Goal: Task Accomplishment & Management: Manage account settings

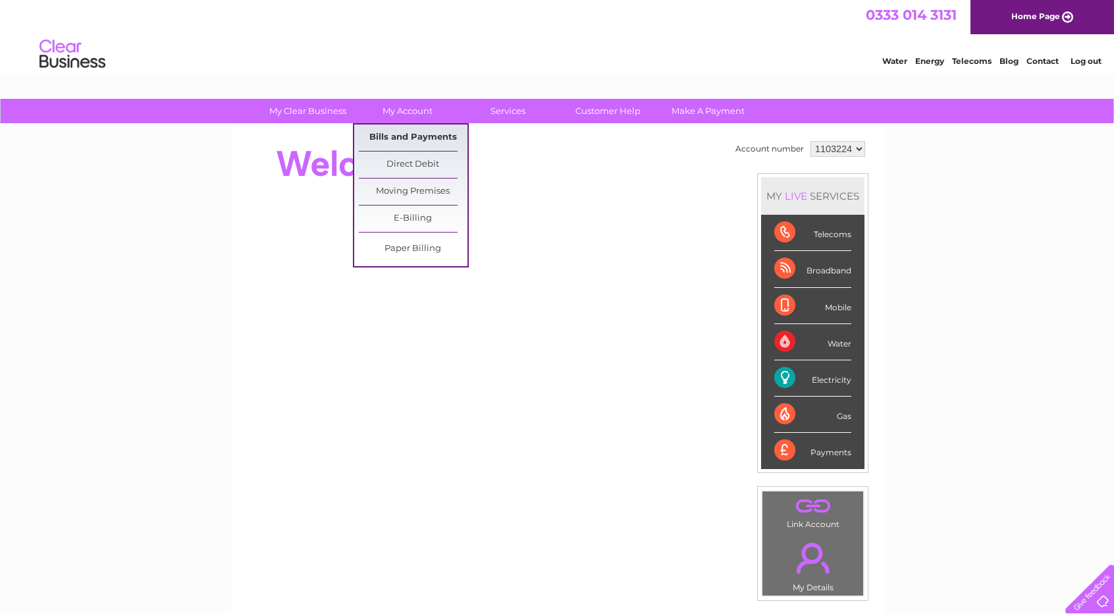
click at [403, 139] on link "Bills and Payments" at bounding box center [413, 137] width 109 height 26
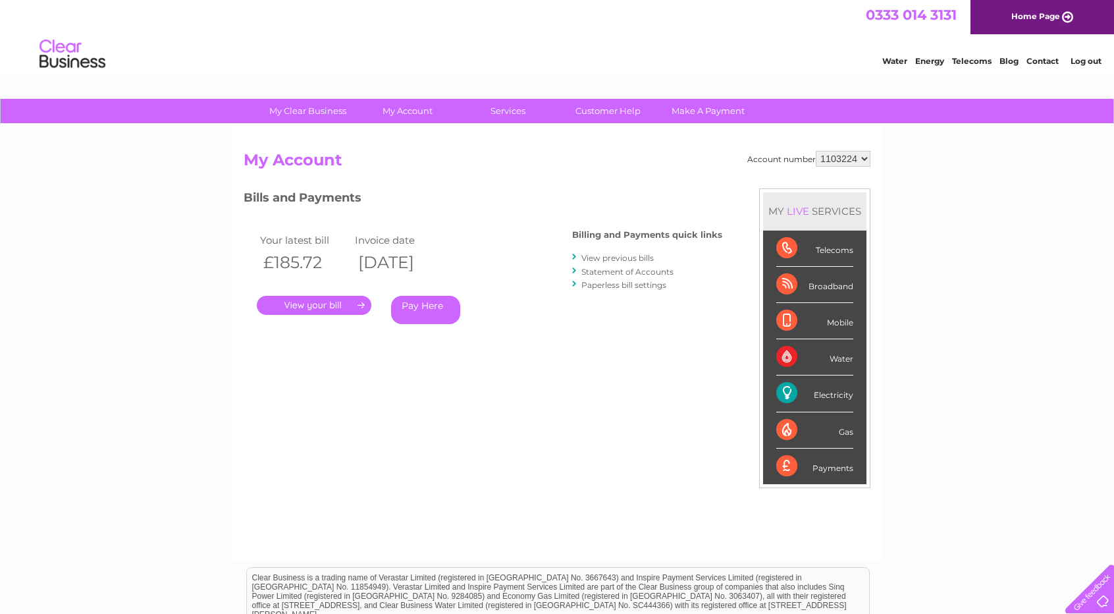
click at [624, 257] on link "View previous bills" at bounding box center [617, 258] width 72 height 10
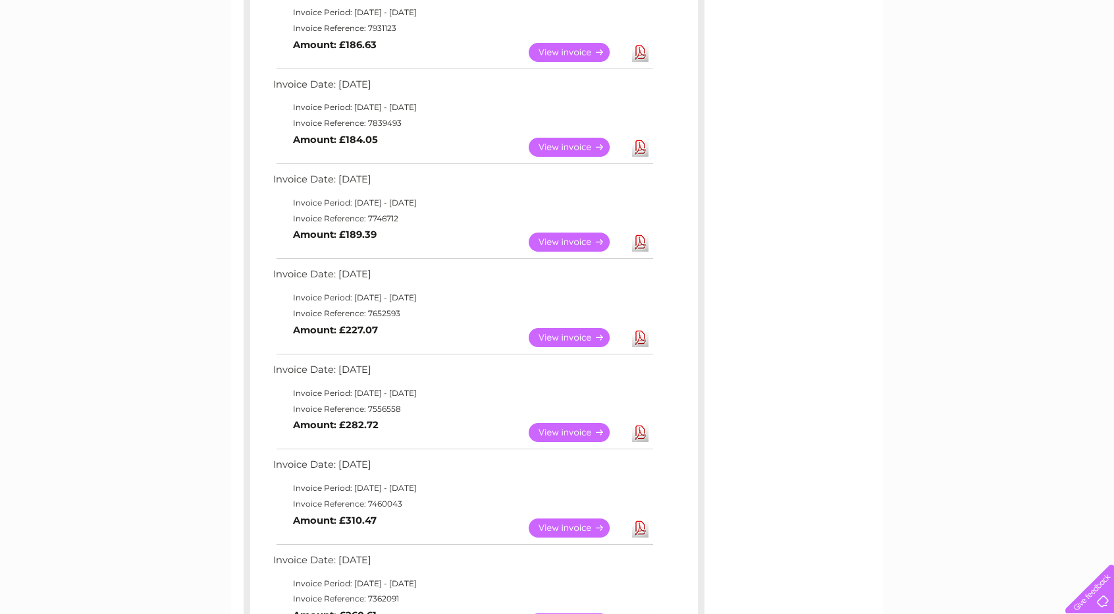
scroll to position [461, 0]
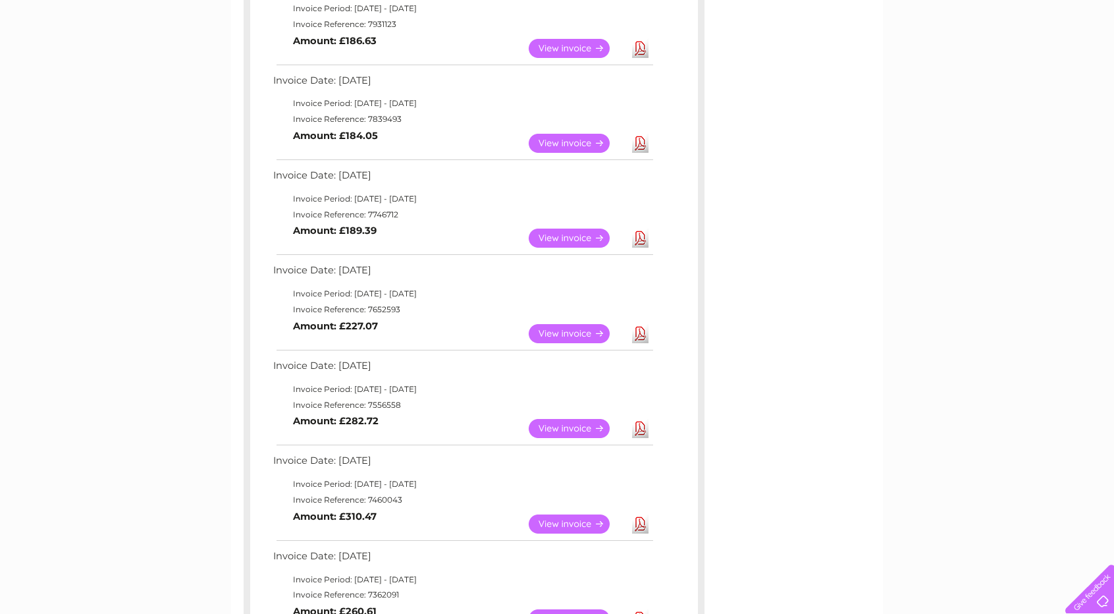
click at [564, 142] on link "View" at bounding box center [577, 143] width 97 height 19
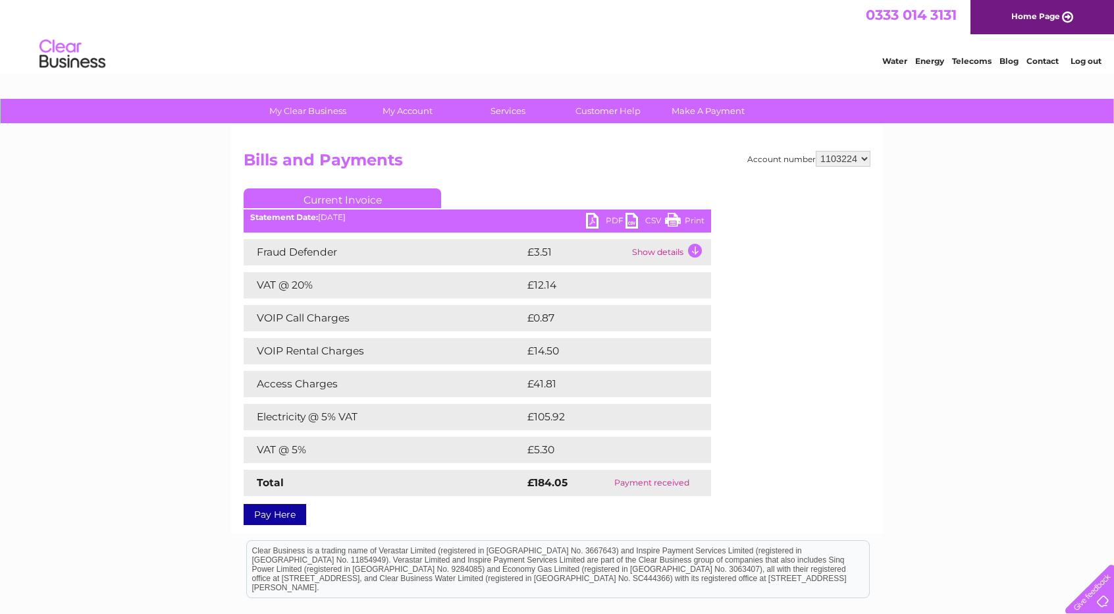
click at [521, 163] on h2 "Bills and Payments" at bounding box center [557, 163] width 627 height 25
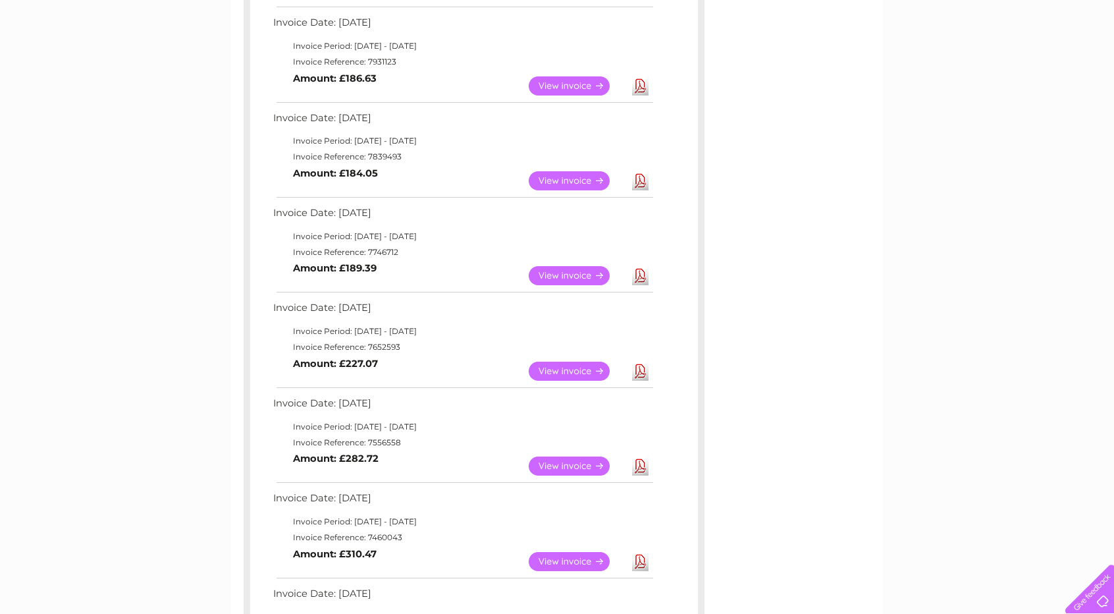
scroll to position [395, 0]
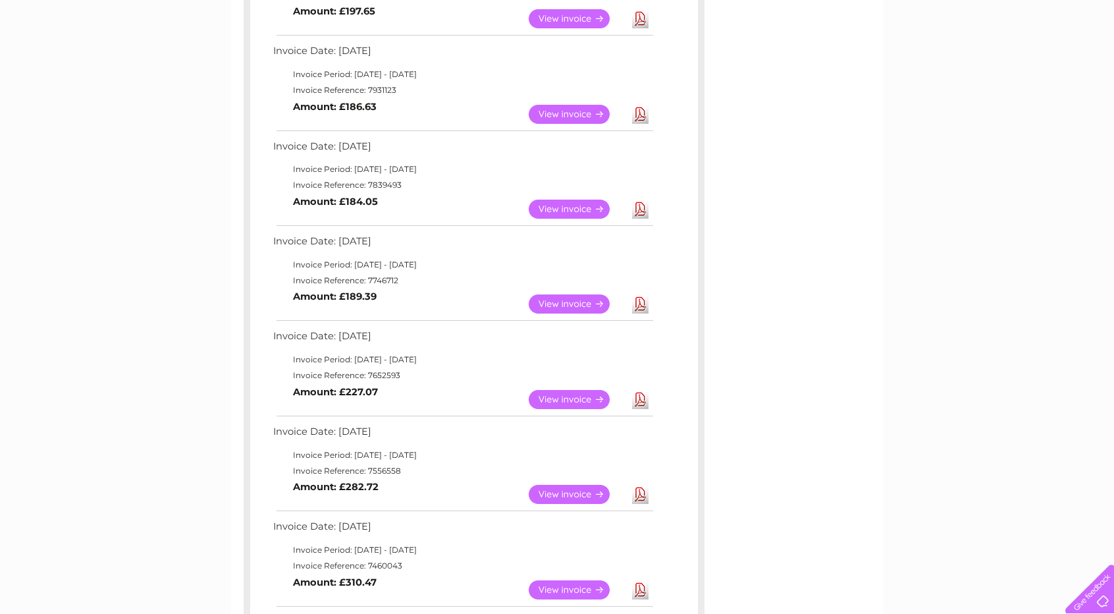
click at [565, 109] on link "View" at bounding box center [577, 114] width 97 height 19
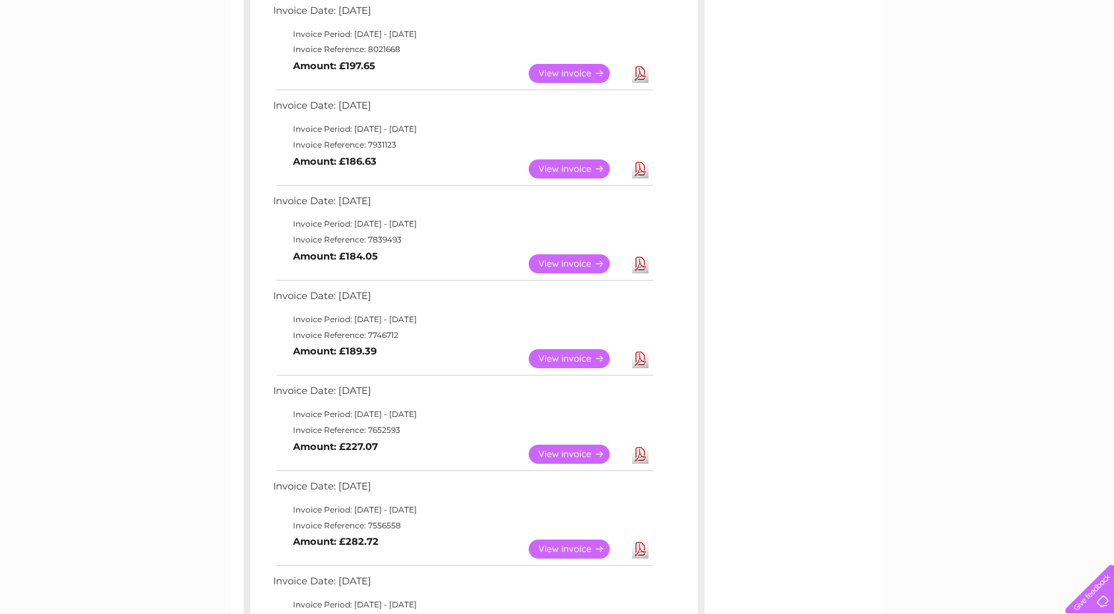
scroll to position [263, 0]
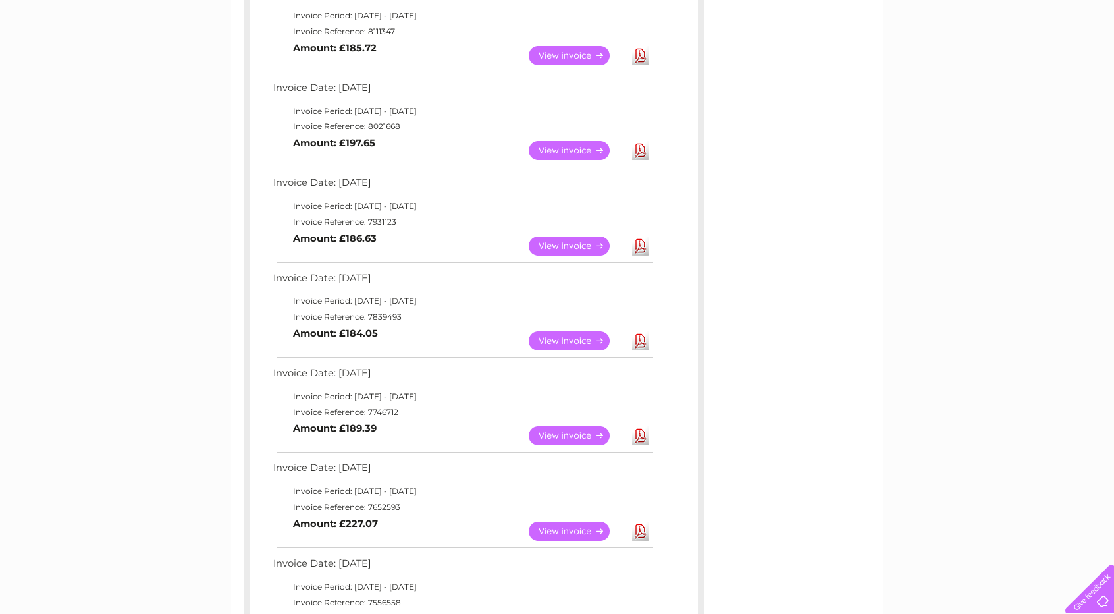
click at [551, 146] on link "View" at bounding box center [577, 150] width 97 height 19
